Goal: Information Seeking & Learning: Learn about a topic

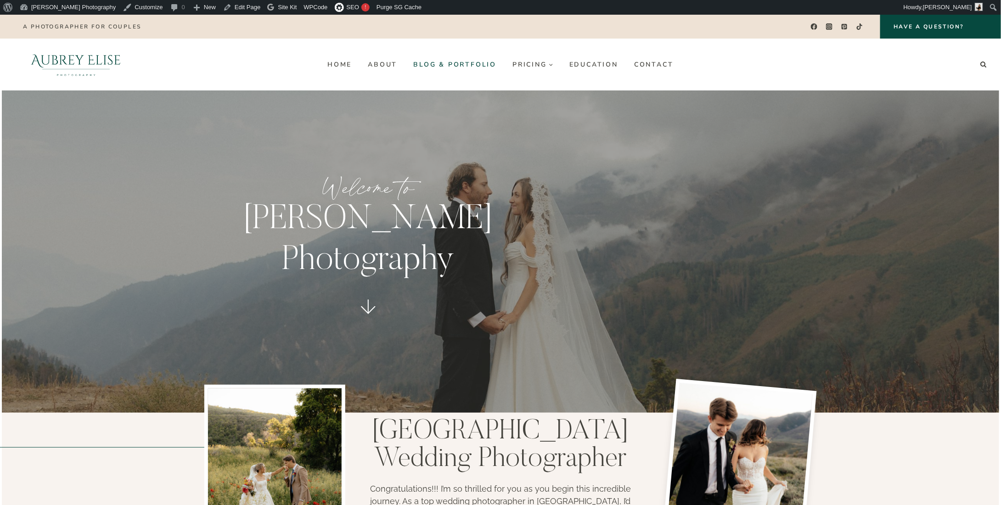
drag, startPoint x: 0, startPoint y: 0, endPoint x: 448, endPoint y: 62, distance: 452.2
click at [448, 62] on link "Blog & Portfolio" at bounding box center [455, 64] width 99 height 15
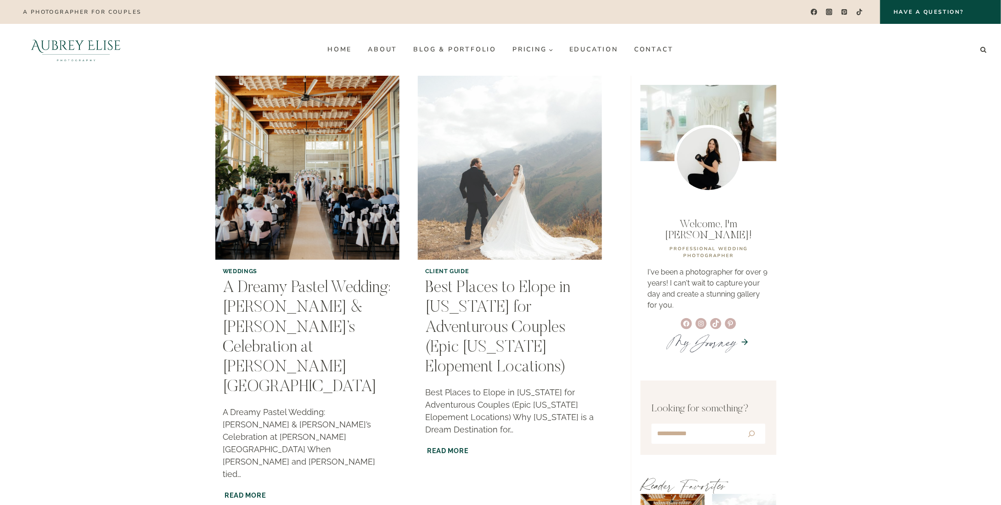
click at [487, 226] on img "Best Places to Elope in Utah for Adventurous Couples (Epic Utah Elopement Locat…" at bounding box center [510, 168] width 188 height 188
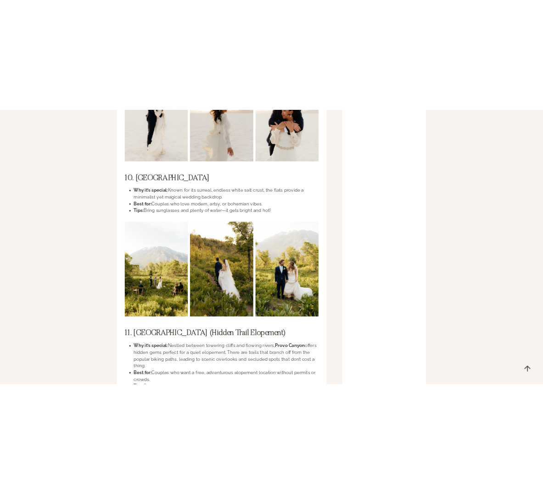
scroll to position [2894, 0]
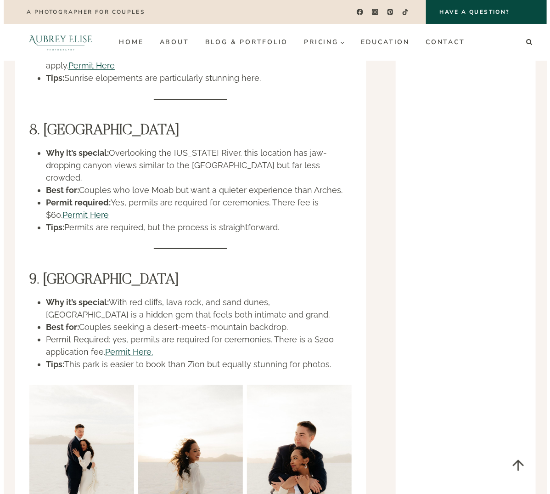
scroll to position [2343, 0]
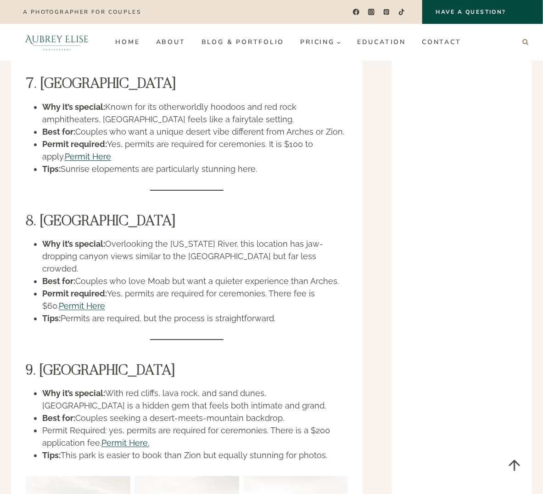
click at [523, 45] on icon "Search" at bounding box center [526, 42] width 6 height 6
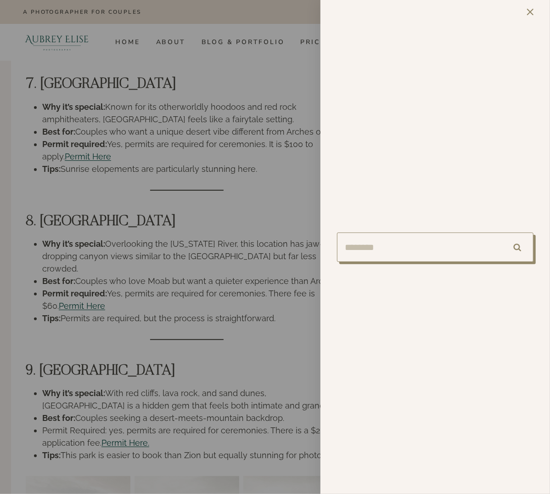
type input "*"
type input "*******"
click at [513, 249] on input "******" at bounding box center [518, 246] width 32 height 29
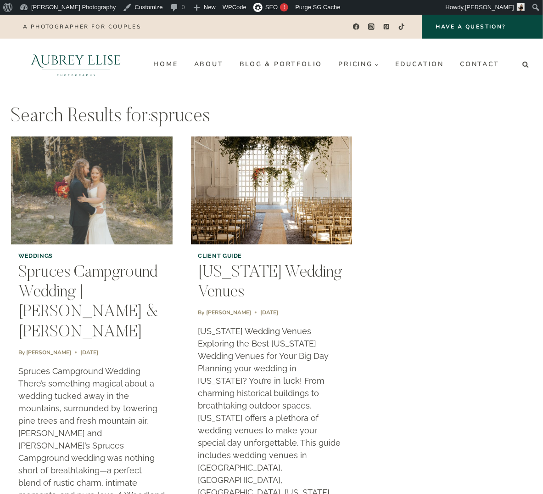
click at [78, 217] on img "Spruces Campground Wedding | Morgan & Ray" at bounding box center [91, 191] width 165 height 110
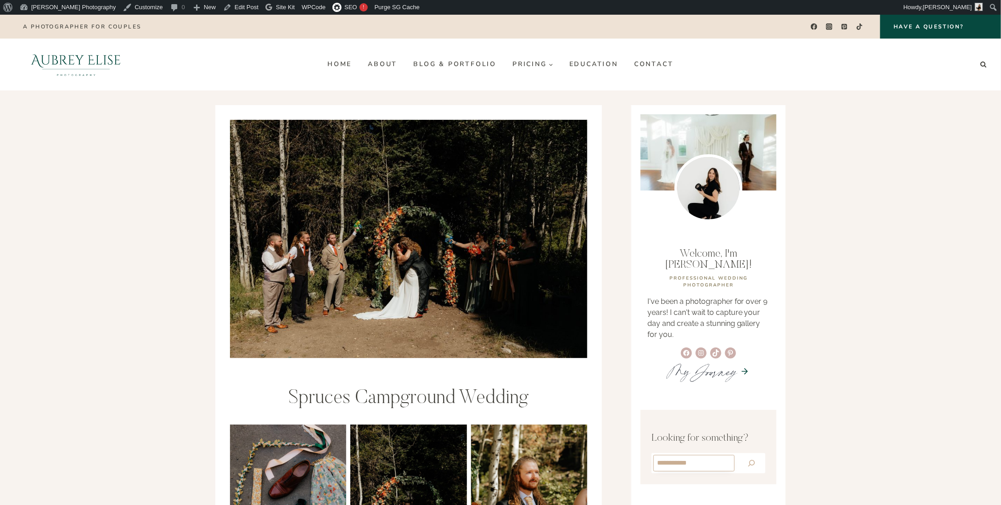
click at [543, 455] on input "Search" at bounding box center [694, 463] width 81 height 17
type input "******"
click at [543, 458] on icon "Search" at bounding box center [752, 463] width 11 height 11
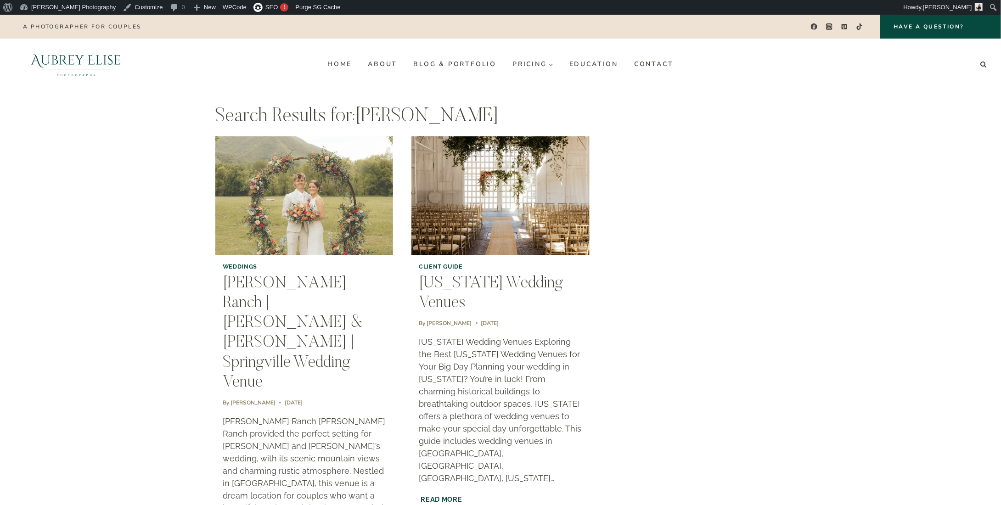
click at [295, 217] on img "Jolley’s Ranch | Addie & Ethan | Springville Wedding Venue" at bounding box center [304, 196] width 181 height 121
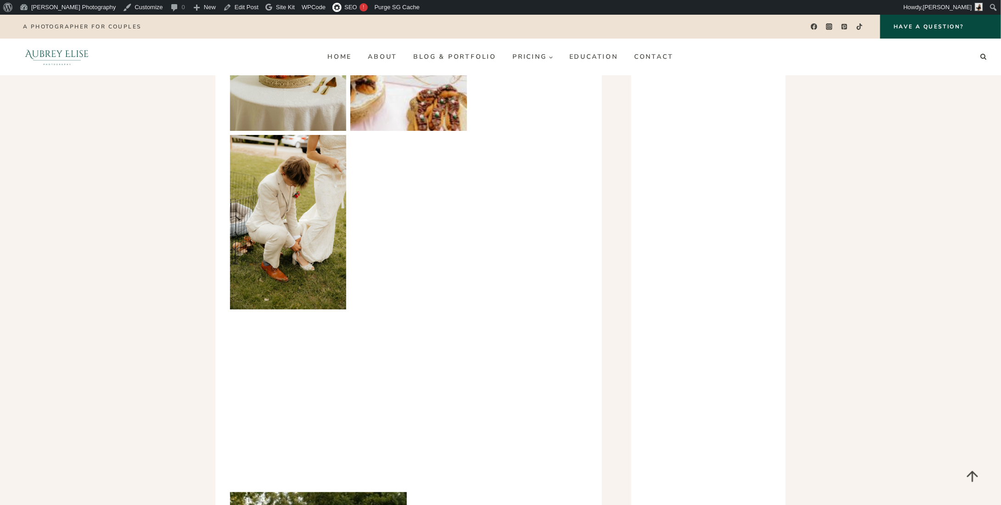
scroll to position [3262, 0]
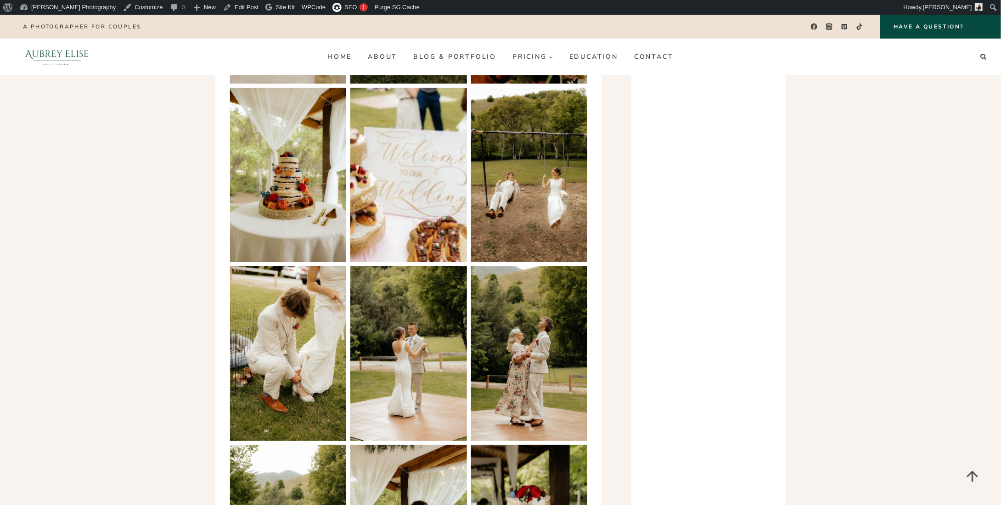
drag, startPoint x: 179, startPoint y: 114, endPoint x: 276, endPoint y: 96, distance: 98.7
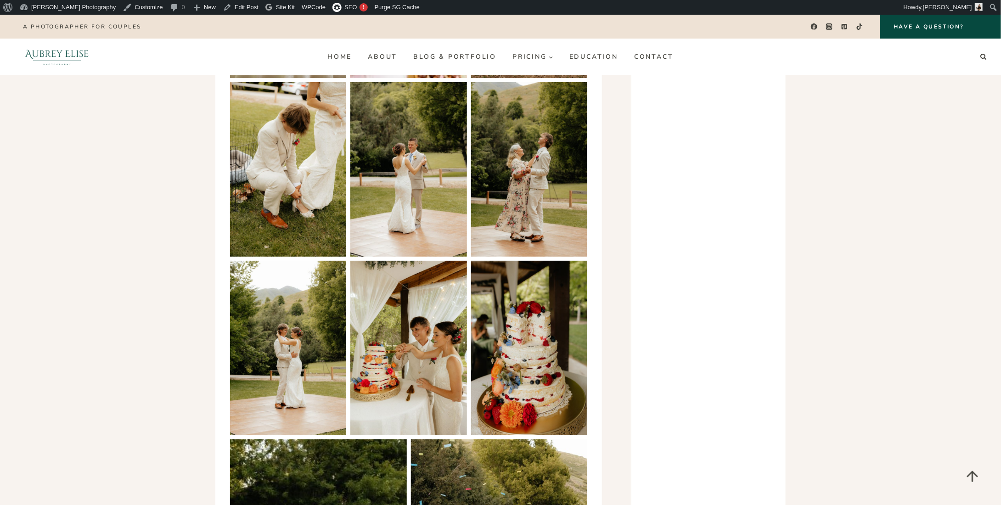
scroll to position [3446, 0]
click at [334, 57] on link "Home" at bounding box center [340, 57] width 40 height 15
